Goal: Task Accomplishment & Management: Manage account settings

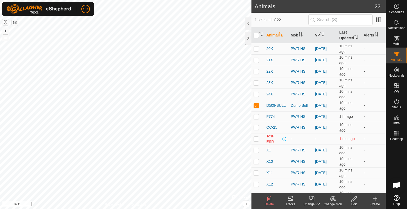
click at [293, 199] on icon at bounding box center [290, 199] width 6 height 6
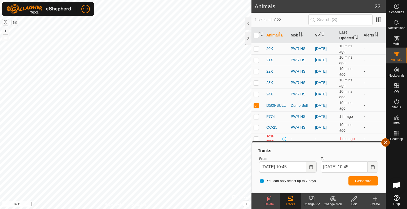
click at [386, 143] on button "button" at bounding box center [385, 142] width 8 height 8
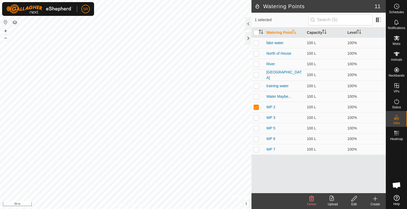
click at [352, 199] on icon at bounding box center [353, 199] width 7 height 6
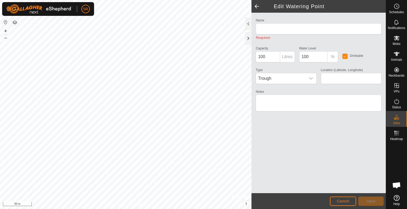
type input "WP 2"
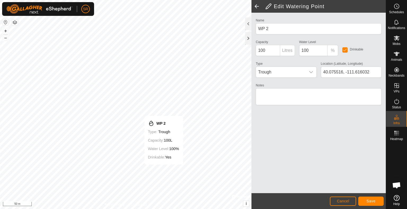
type input "40.075329, -111.616041"
click at [365, 198] on button "Save" at bounding box center [370, 201] width 25 height 9
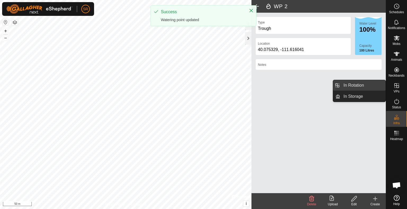
click at [375, 81] on link "In Rotation" at bounding box center [362, 85] width 45 height 11
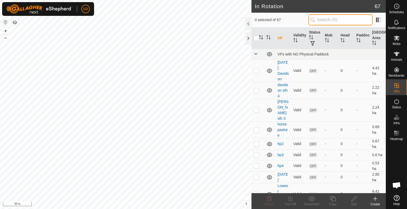
click at [345, 20] on input "text" at bounding box center [340, 19] width 64 height 11
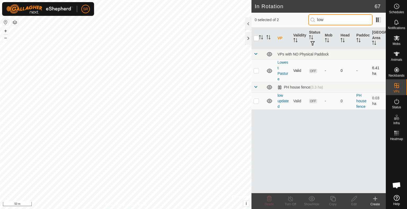
type input "low"
click at [254, 69] on p-checkbox at bounding box center [255, 71] width 5 height 4
checkbox input "true"
click at [255, 103] on td at bounding box center [257, 101] width 13 height 17
checkbox input "true"
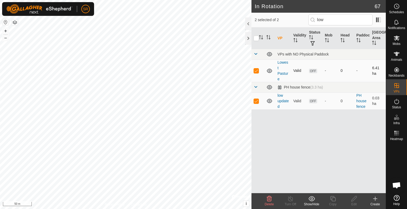
drag, startPoint x: 255, startPoint y: 103, endPoint x: 253, endPoint y: 73, distance: 30.8
click at [253, 73] on td at bounding box center [257, 71] width 13 height 22
checkbox input "false"
click at [330, 23] on input "low" at bounding box center [340, 19] width 64 height 11
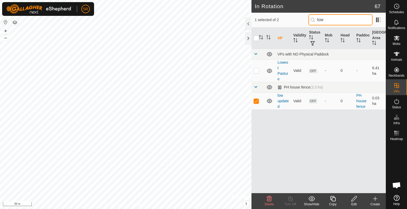
click at [330, 23] on input "low" at bounding box center [340, 19] width 64 height 11
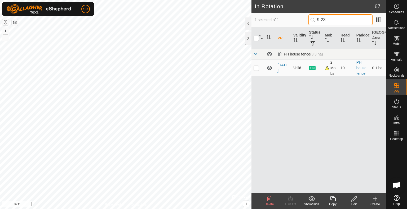
type input "9-23"
click at [257, 66] on p-checkbox at bounding box center [255, 68] width 5 height 4
checkbox input "true"
click at [255, 37] on input "checkbox" at bounding box center [255, 38] width 5 height 5
checkbox input "true"
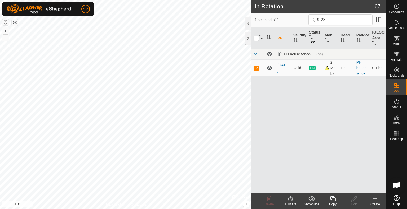
click at [334, 201] on icon at bounding box center [332, 198] width 5 height 5
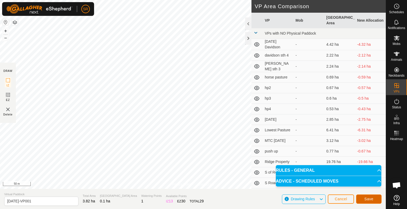
click at [369, 197] on span "Save" at bounding box center [368, 199] width 9 height 4
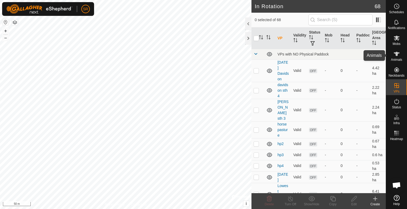
click at [396, 58] on span "Animals" at bounding box center [395, 59] width 11 height 3
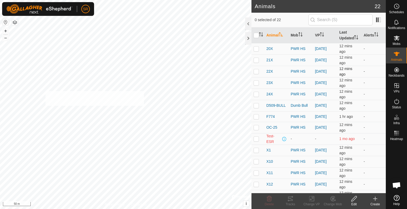
click at [46, 91] on div "Type: Inclusion Zone undefined Animal + – ⇧ i © Mapbox , © OpenStreetMap , Impr…" at bounding box center [125, 104] width 251 height 209
checkbox input "true"
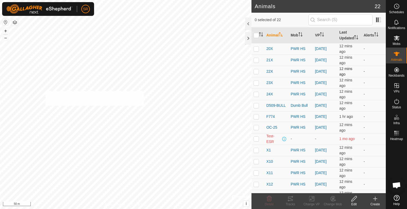
checkbox input "true"
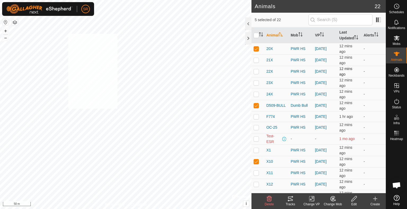
checkbox input "true"
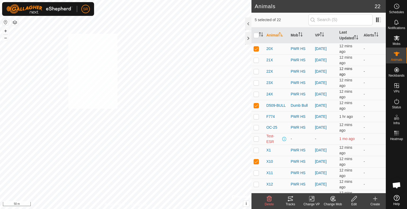
checkbox input "true"
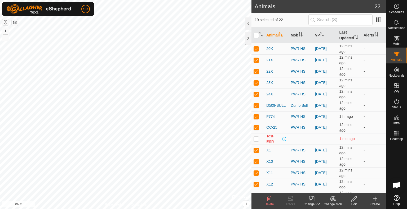
click at [312, 201] on icon at bounding box center [311, 199] width 7 height 6
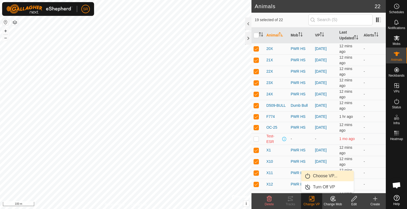
click at [325, 176] on link "Choose VP..." at bounding box center [327, 176] width 52 height 11
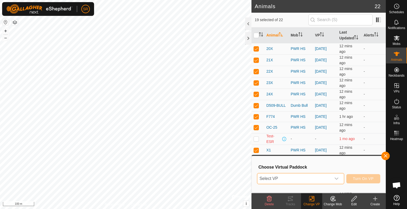
drag, startPoint x: 325, startPoint y: 176, endPoint x: 330, endPoint y: 178, distance: 6.0
click at [330, 178] on span "Select VP" at bounding box center [294, 179] width 74 height 11
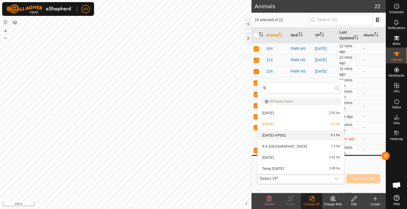
type input "9-"
drag, startPoint x: 314, startPoint y: 133, endPoint x: 294, endPoint y: 133, distance: 19.9
click at [294, 133] on li "[DATE]-VP001 0.1 ha" at bounding box center [300, 135] width 87 height 11
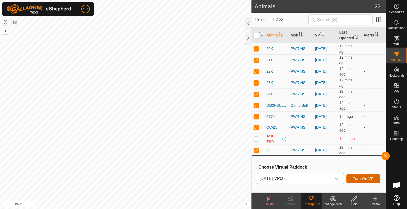
click at [363, 181] on span "Turn On VP" at bounding box center [363, 179] width 21 height 4
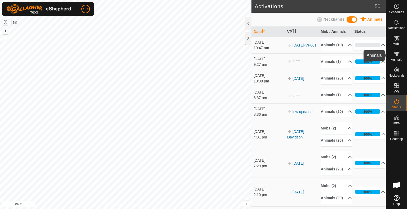
click at [396, 58] on span "Animals" at bounding box center [395, 59] width 11 height 3
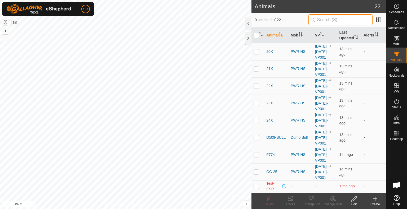
click at [340, 17] on input "text" at bounding box center [340, 19] width 64 height 11
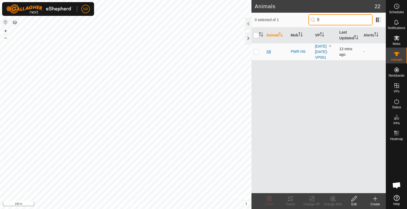
type input "8"
click at [267, 55] on span "X8" at bounding box center [268, 52] width 4 height 6
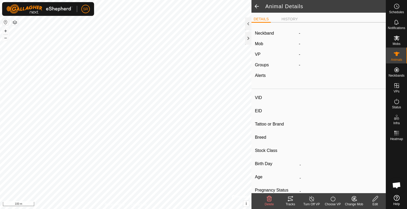
type input "X8"
type input "-"
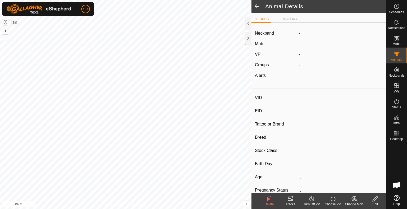
type input "-"
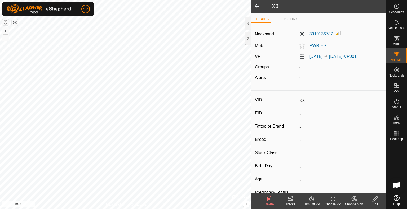
click at [256, 8] on span at bounding box center [256, 6] width 11 height 13
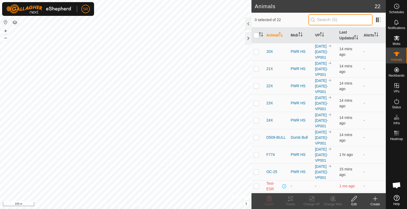
click at [320, 21] on input "text" at bounding box center [340, 19] width 64 height 11
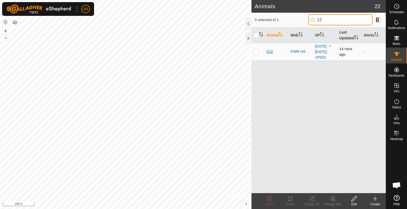
type input "12"
click at [267, 55] on span "X12" at bounding box center [269, 52] width 7 height 6
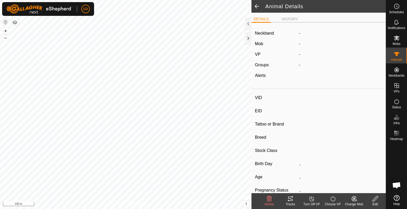
type input "X12"
type input "-"
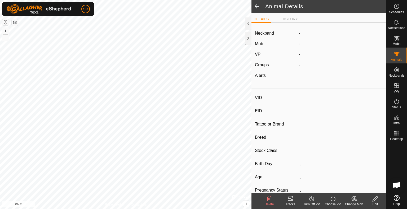
type input "-"
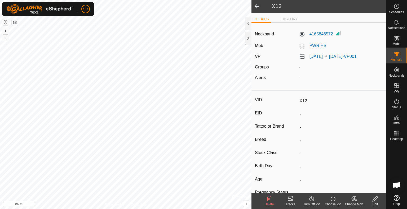
click at [376, 199] on icon at bounding box center [374, 198] width 5 height 5
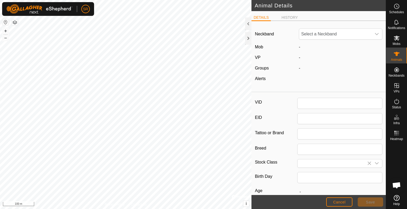
type input "X12"
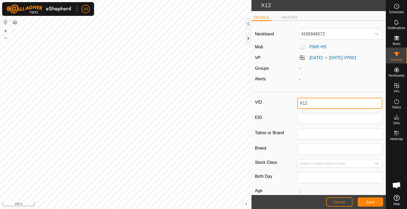
click at [308, 101] on input "X12" at bounding box center [339, 103] width 85 height 11
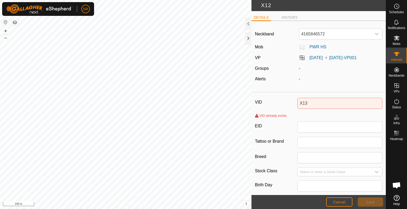
click at [342, 86] on div "Neckband 4165846572 Mob PWR HS VP [DATE] [DATE]-VP001 Groups - Alerts -" at bounding box center [318, 57] width 134 height 65
click at [301, 103] on input "X13" at bounding box center [339, 103] width 85 height 11
click at [312, 102] on input "X13" at bounding box center [339, 103] width 85 height 11
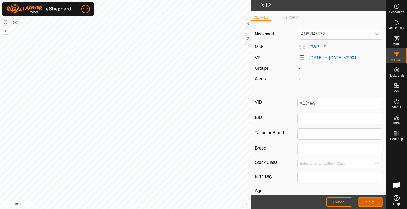
click at [366, 201] on span "Save" at bounding box center [370, 202] width 9 height 4
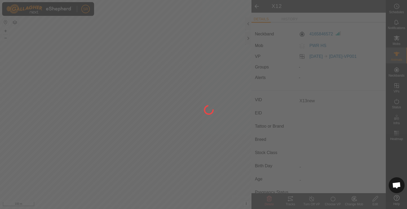
type input "X13new"
type input "-"
type input "0 kg"
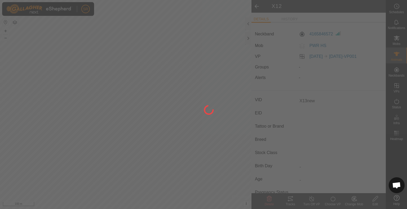
type input "-"
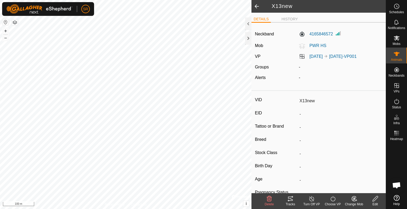
click at [258, 10] on span at bounding box center [256, 6] width 11 height 13
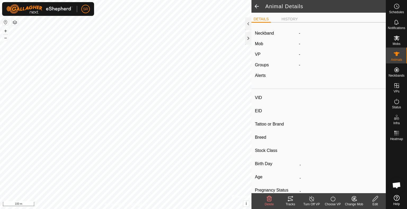
type input "X13new"
type input "-"
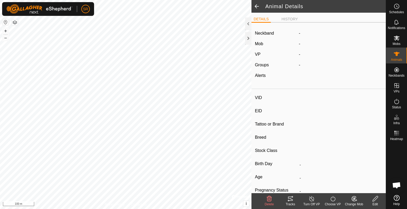
type input "0 kg"
type input "-"
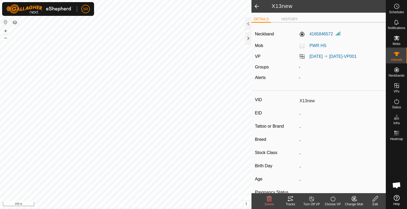
click at [257, 6] on span at bounding box center [256, 6] width 11 height 13
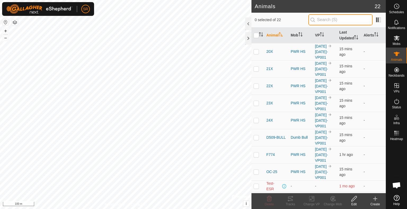
click at [335, 20] on input "text" at bounding box center [340, 19] width 64 height 11
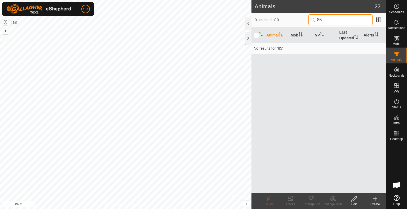
type input "8"
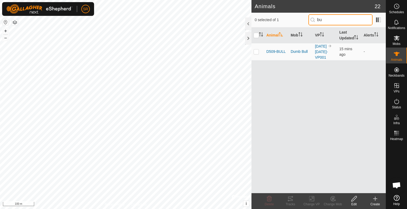
type input "b"
type input "8"
click at [255, 54] on p-checkbox at bounding box center [255, 51] width 5 height 4
checkbox input "true"
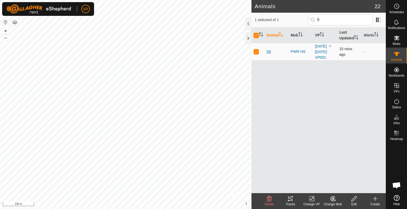
click at [266, 55] on span "X8" at bounding box center [268, 52] width 4 height 6
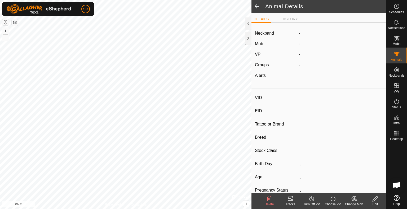
type input "X8"
type input "-"
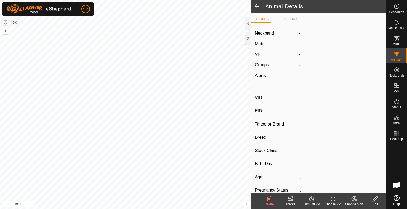
type input "-"
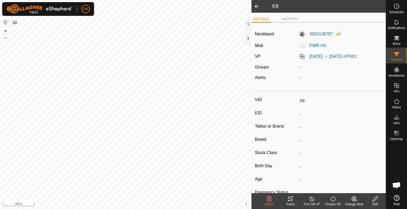
click at [377, 199] on icon at bounding box center [375, 199] width 7 height 6
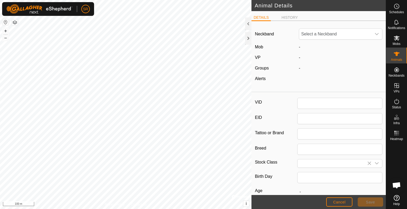
type input "X8"
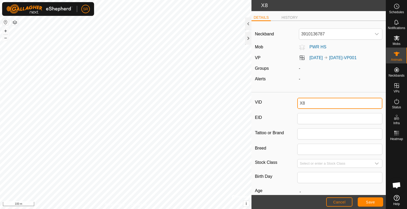
drag, startPoint x: 316, startPoint y: 101, endPoint x: 297, endPoint y: 101, distance: 18.5
click at [297, 101] on input "X8" at bounding box center [339, 103] width 85 height 11
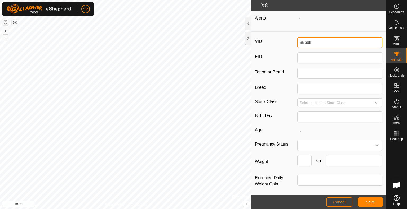
scroll to position [62, 0]
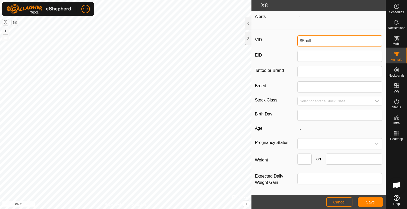
type input "85bull"
click at [285, 126] on label "Age" at bounding box center [276, 128] width 42 height 7
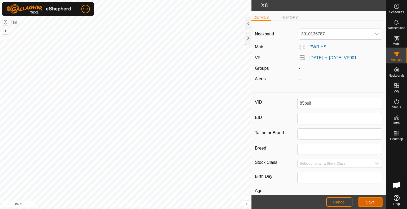
click at [370, 201] on span "Save" at bounding box center [370, 202] width 9 height 4
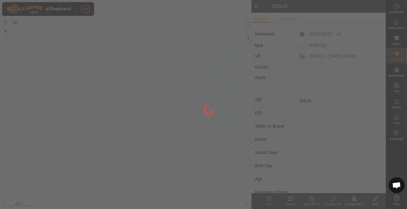
type input "-"
type input "0 kg"
type input "-"
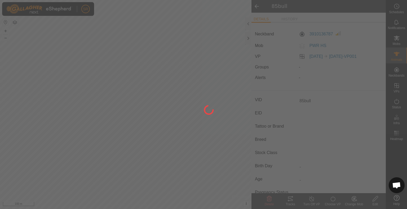
type input "-"
type input "X8"
type input "-"
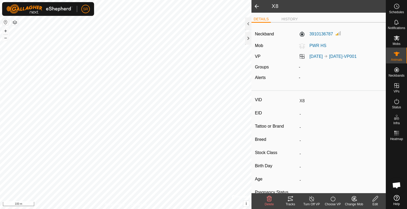
click at [354, 197] on icon at bounding box center [353, 199] width 7 height 6
click at [336, 137] on input "-" at bounding box center [339, 140] width 85 height 9
click at [255, 7] on span at bounding box center [256, 6] width 11 height 13
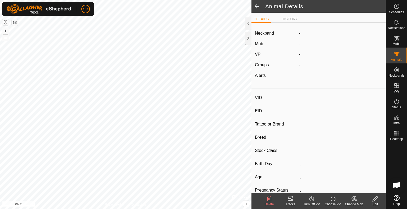
type input "85bull"
type input "-"
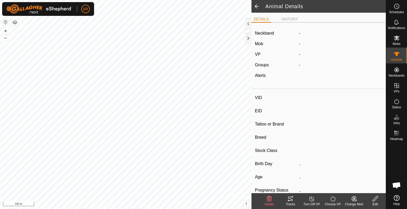
type input "0 kg"
type input "-"
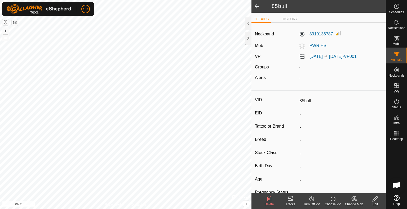
click at [353, 199] on icon at bounding box center [354, 199] width 4 height 3
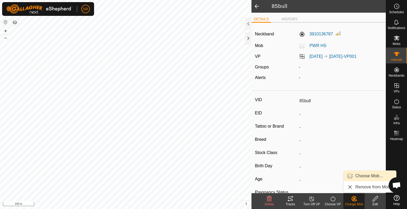
click at [361, 177] on link "Choose Mob..." at bounding box center [369, 176] width 52 height 11
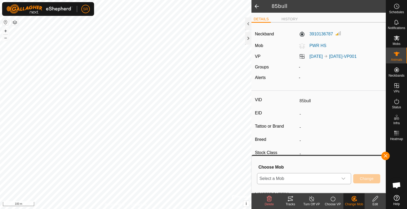
click at [342, 179] on icon "dropdown trigger" at bounding box center [343, 179] width 4 height 4
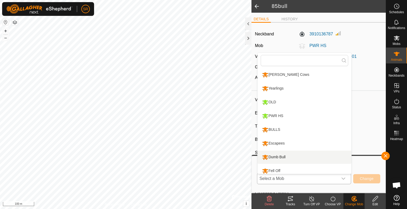
click at [284, 155] on li "Dumb Bull" at bounding box center [304, 157] width 94 height 13
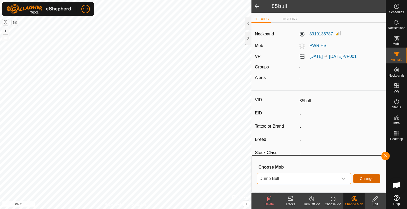
click at [359, 176] on button "Change" at bounding box center [366, 178] width 27 height 9
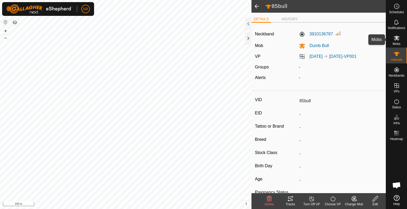
click at [395, 43] on span "Mobs" at bounding box center [396, 43] width 8 height 3
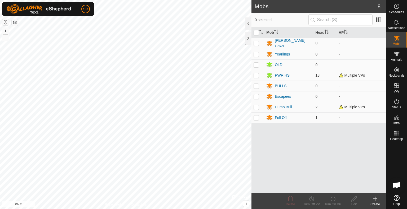
click at [256, 106] on p-checkbox at bounding box center [255, 107] width 5 height 4
checkbox input "true"
click at [356, 197] on icon at bounding box center [353, 198] width 5 height 5
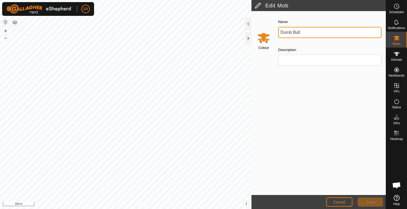
click at [304, 31] on input "Dumb Bull" at bounding box center [329, 32] width 103 height 11
click at [292, 31] on input "Dumb Bulls" at bounding box center [329, 32] width 103 height 11
type input "Dumb Bulls"
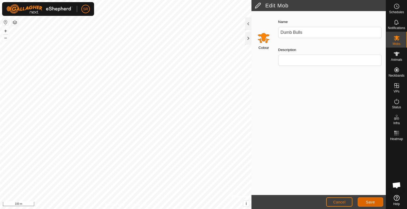
click at [373, 203] on span "Save" at bounding box center [370, 202] width 9 height 4
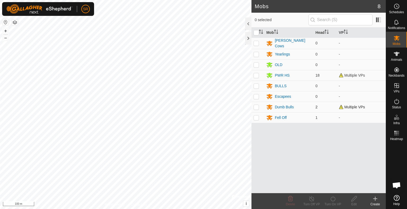
click at [258, 105] on p-checkbox at bounding box center [255, 107] width 5 height 4
click at [257, 107] on p-checkbox at bounding box center [255, 107] width 5 height 4
checkbox input "true"
click at [356, 202] on icon at bounding box center [353, 199] width 7 height 6
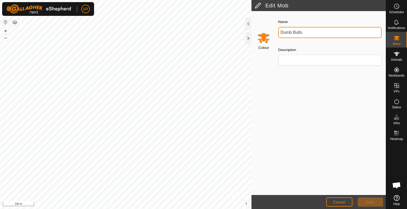
drag, startPoint x: 292, startPoint y: 33, endPoint x: 262, endPoint y: 36, distance: 30.3
click at [262, 36] on div "Colour Name Dumb Bulls Description" at bounding box center [318, 44] width 134 height 60
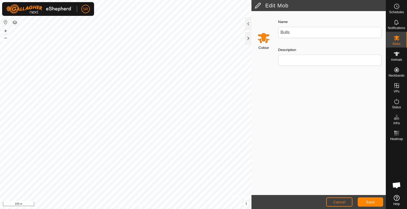
click at [263, 41] on input "Select a color" at bounding box center [263, 37] width 13 height 13
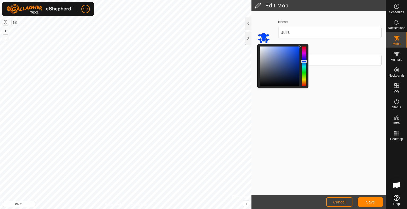
click at [304, 62] on div at bounding box center [303, 67] width 4 height 40
click at [304, 63] on div at bounding box center [304, 63] width 6 height 3
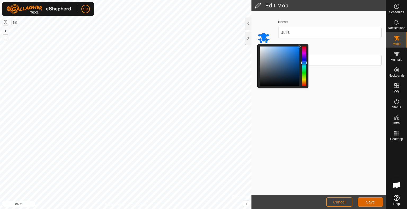
click at [371, 200] on button "Save" at bounding box center [369, 202] width 25 height 9
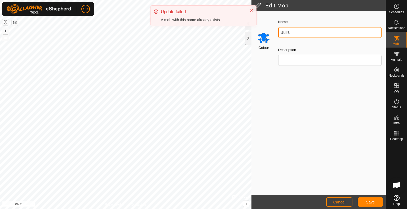
click at [293, 33] on input "Bulls" at bounding box center [329, 32] width 103 height 11
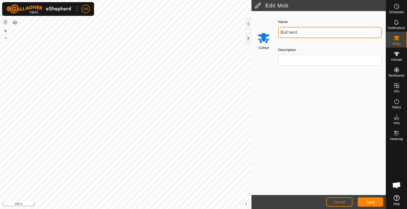
type input "Bull herd"
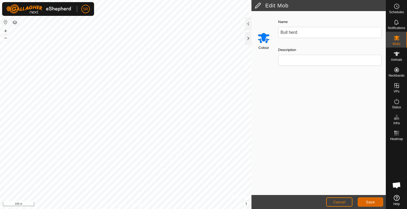
click at [364, 199] on button "Save" at bounding box center [369, 202] width 25 height 9
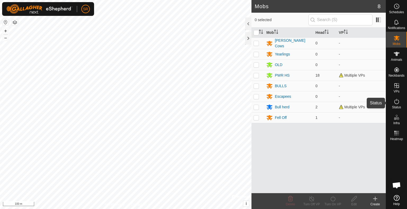
click at [394, 103] on icon at bounding box center [396, 101] width 6 height 6
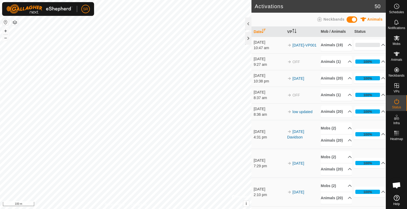
click at [340, 53] on td "Animals (19) 23X X1 X5 20X OC-25 X14 X4 24X X11 X3 F774 21X X6 22X D509-BULL 85…" at bounding box center [335, 45] width 34 height 17
click at [340, 51] on p-accordion-header "Animals (19)" at bounding box center [336, 45] width 31 height 12
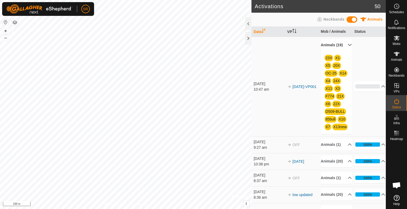
click at [344, 45] on p-accordion-header "Animals (19)" at bounding box center [336, 45] width 31 height 12
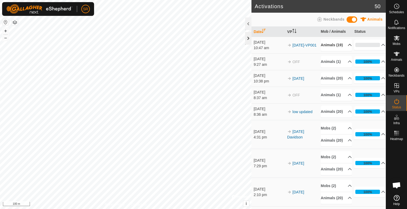
click at [250, 34] on div at bounding box center [248, 38] width 6 height 13
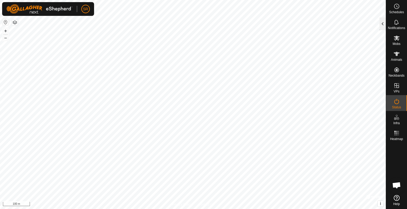
click at [381, 25] on div at bounding box center [382, 23] width 6 height 13
